Goal: Find contact information: Find contact information

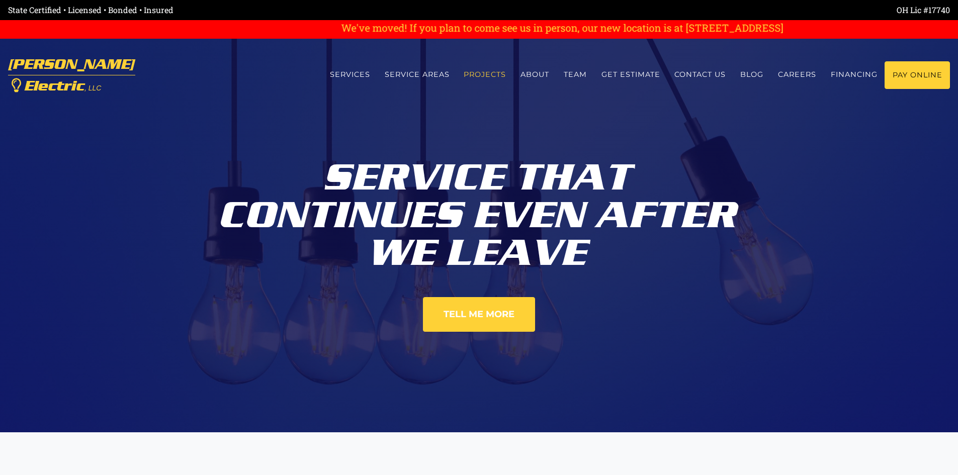
click at [488, 71] on link "Projects" at bounding box center [485, 74] width 57 height 27
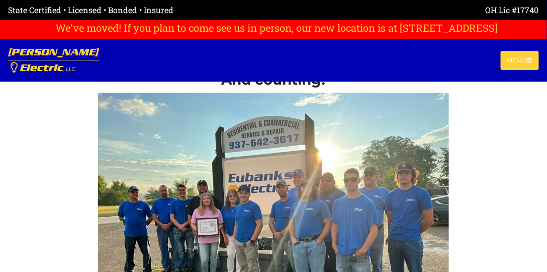
scroll to position [1822, 0]
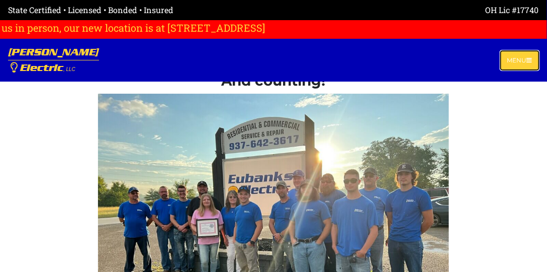
click at [516, 60] on button "Menu" at bounding box center [520, 60] width 38 height 19
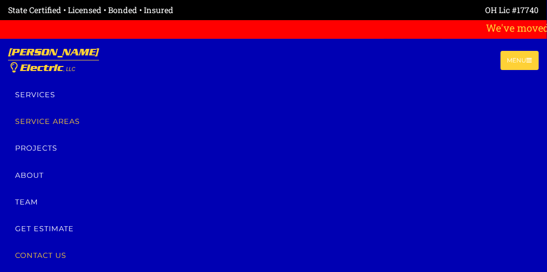
click at [35, 256] on link "Contact us" at bounding box center [273, 255] width 531 height 27
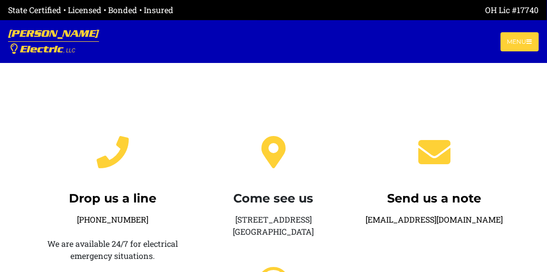
scroll to position [172, 0]
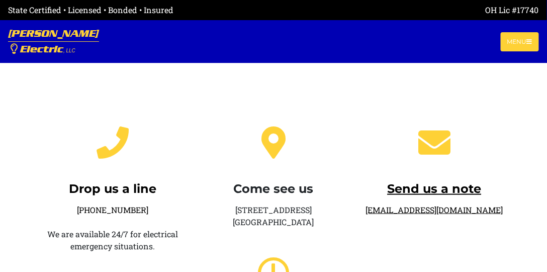
click at [434, 145] on icon at bounding box center [435, 142] width 32 height 32
